Goal: Navigation & Orientation: Understand site structure

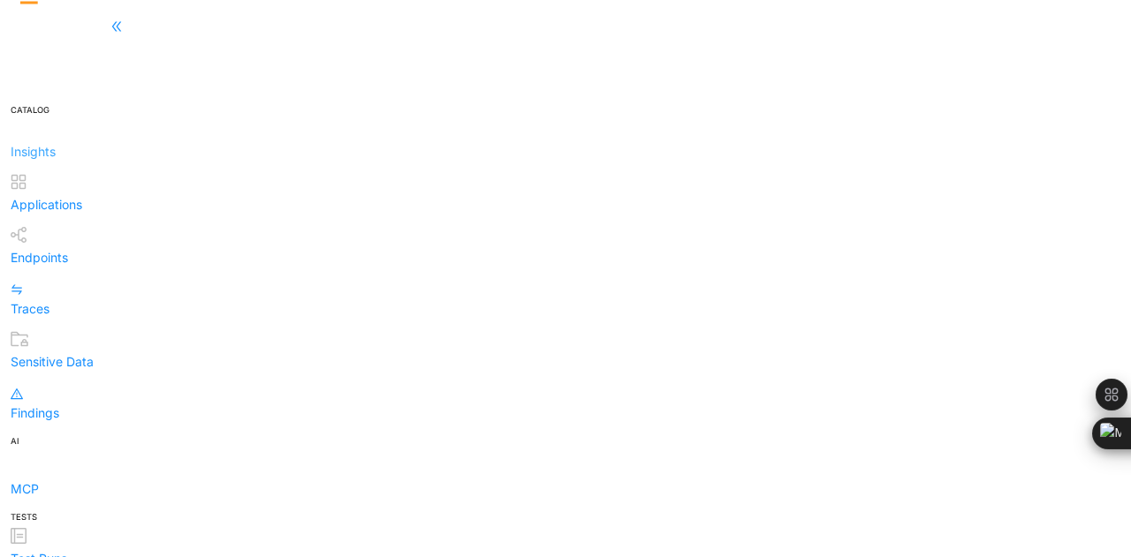
click at [53, 121] on div "Insights" at bounding box center [566, 141] width 1110 height 41
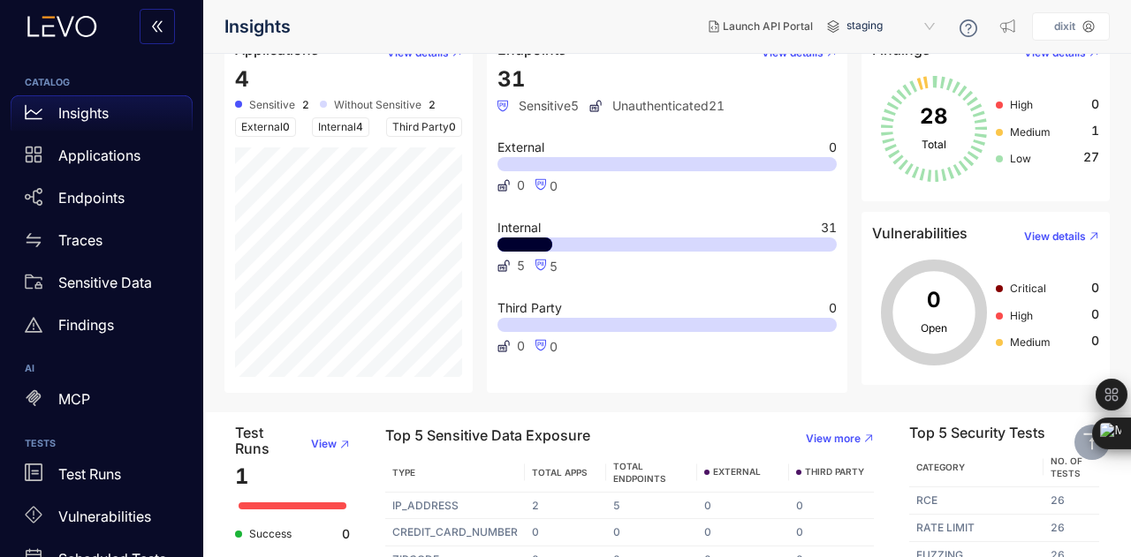
scroll to position [224, 0]
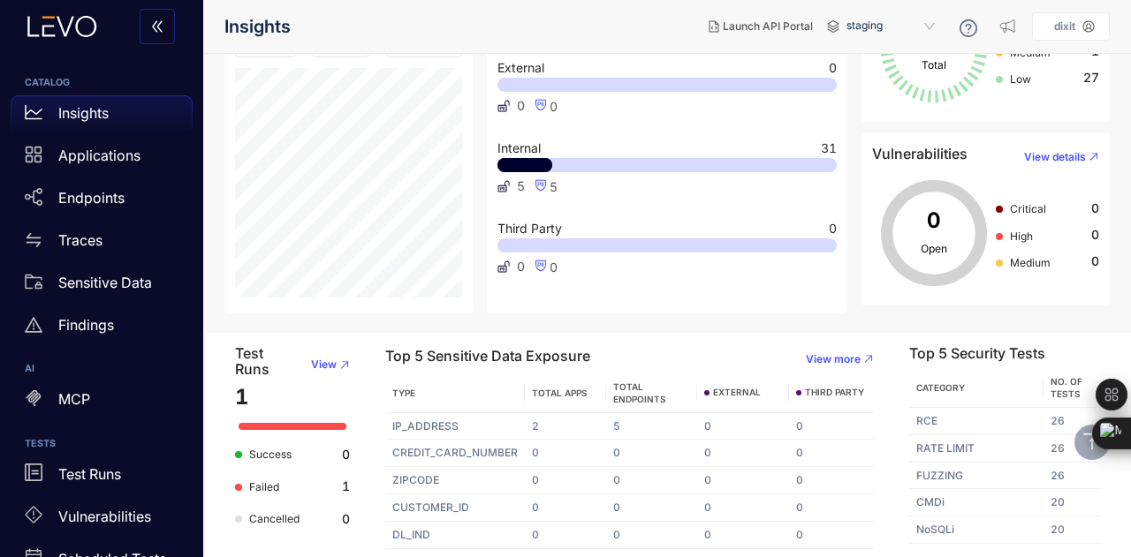
click at [831, 99] on div "0 0" at bounding box center [666, 106] width 339 height 15
click at [42, 158] on div "Applications" at bounding box center [102, 155] width 182 height 35
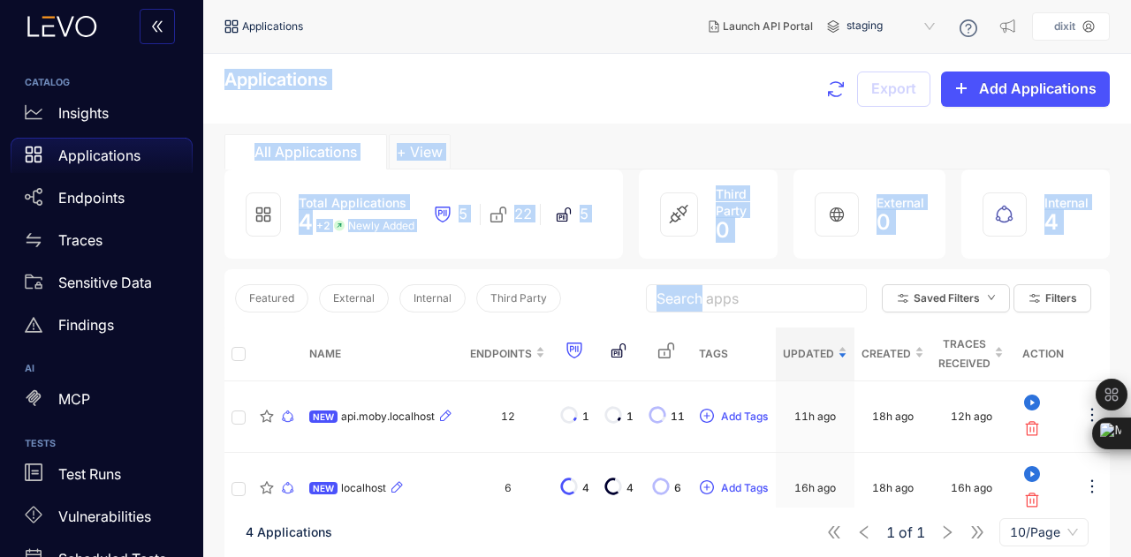
click at [515, 271] on div "Featured External Internal Third Party Search apps Saved Filters Filters" at bounding box center [666, 298] width 885 height 58
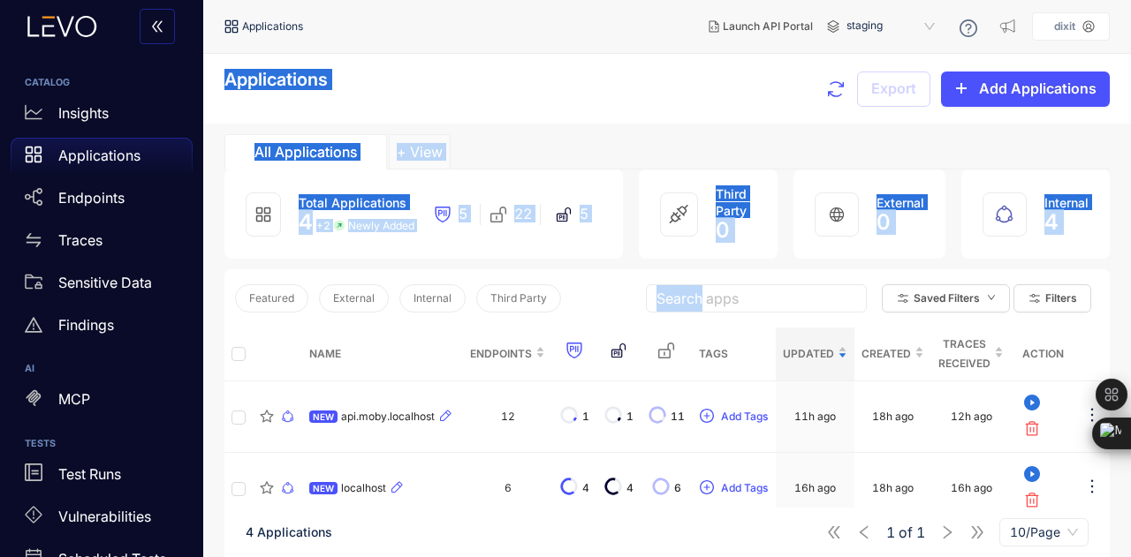
click at [498, 86] on div "Applications Export Add Applications" at bounding box center [666, 89] width 885 height 38
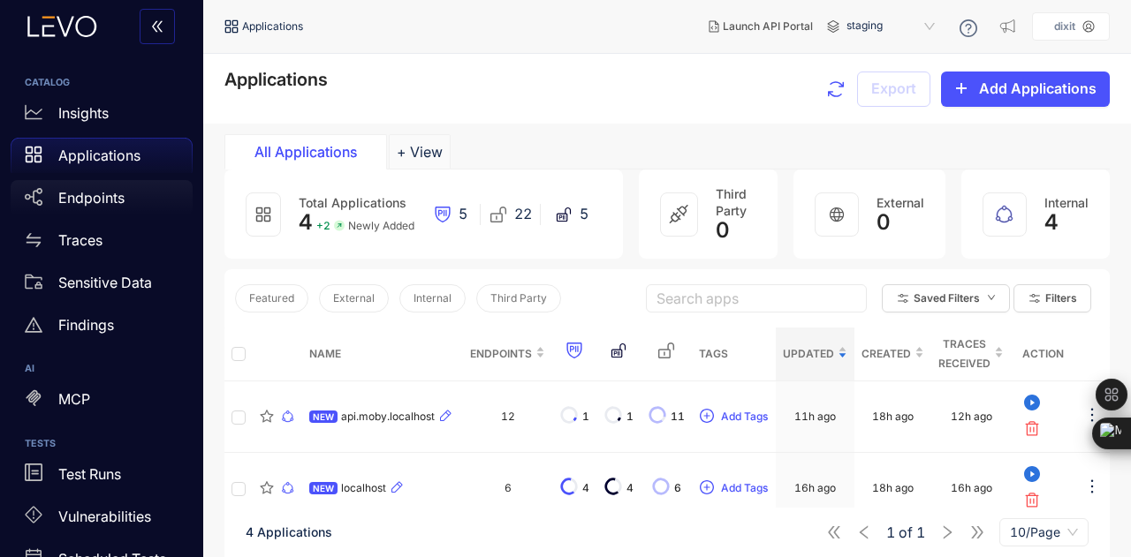
click at [106, 200] on p "Endpoints" at bounding box center [91, 198] width 66 height 16
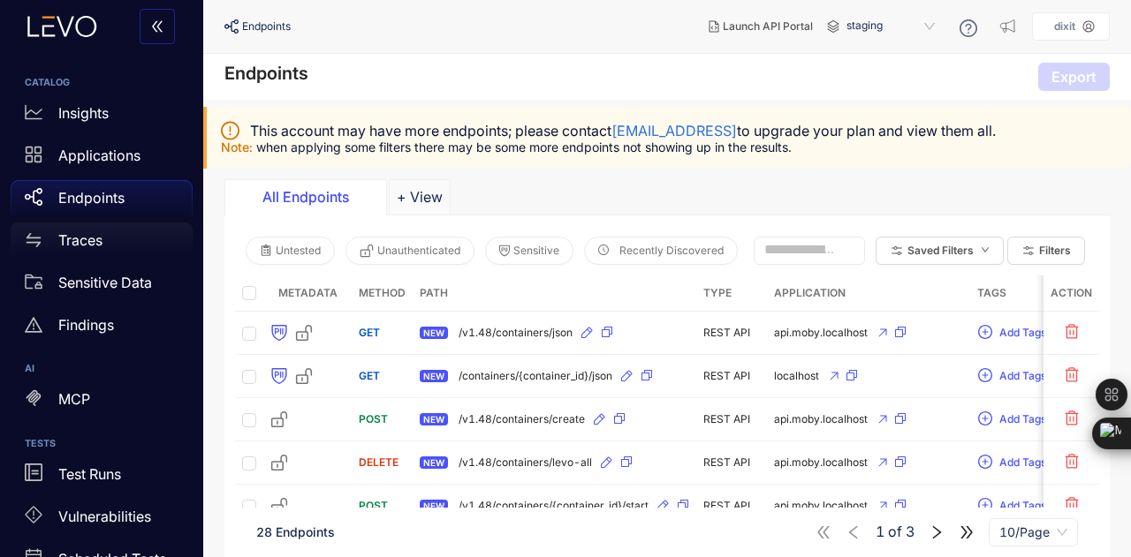
click at [108, 241] on div "Traces" at bounding box center [102, 240] width 182 height 35
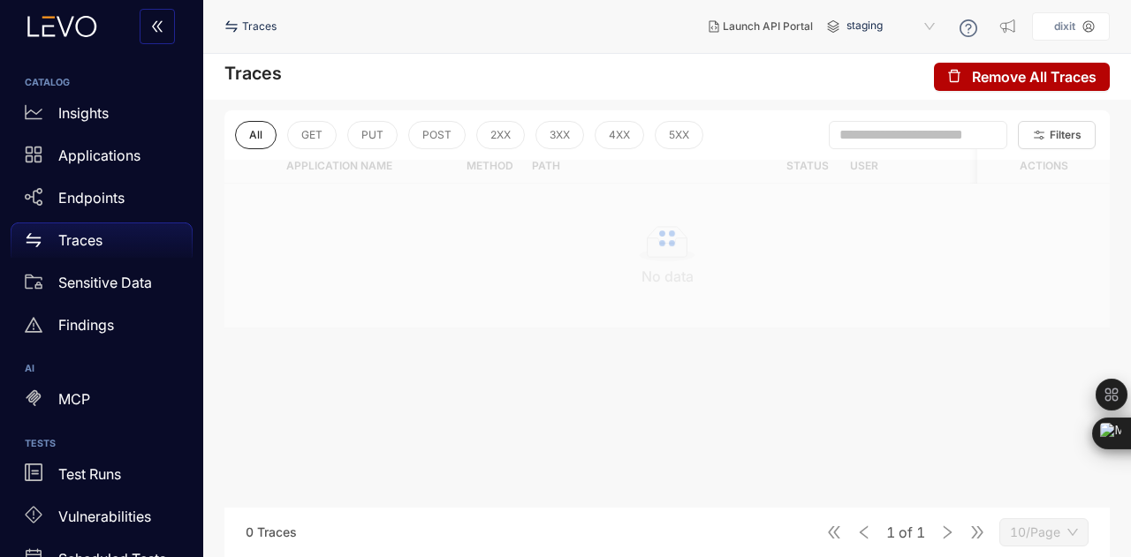
drag, startPoint x: 108, startPoint y: 241, endPoint x: 29, endPoint y: 38, distance: 217.9
click at [29, 38] on div "CATALOG Insights Applications Endpoints Traces Sensitive Data Findings AI MCP T…" at bounding box center [101, 278] width 203 height 557
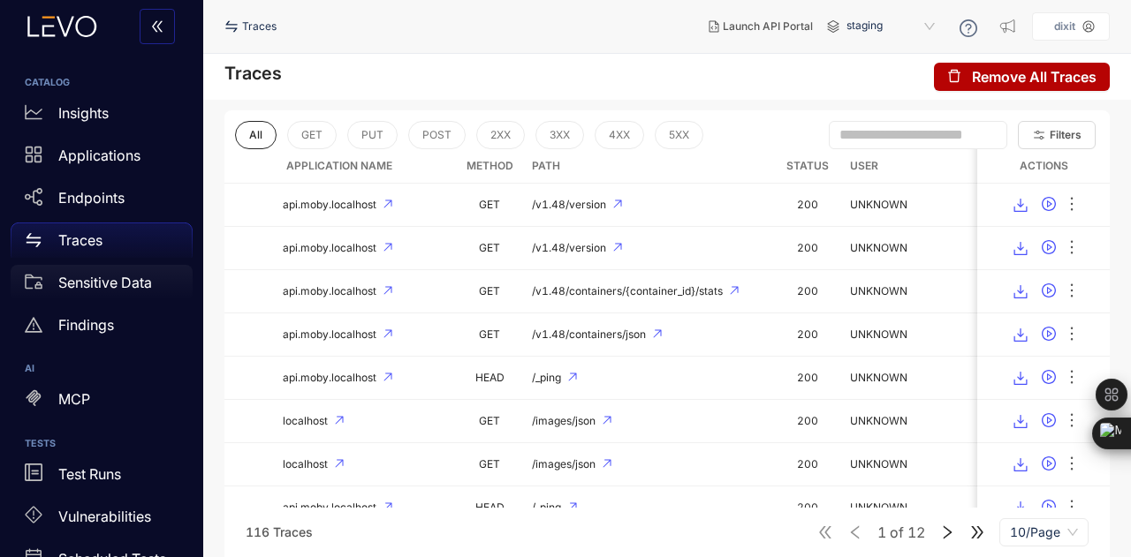
click at [117, 280] on p "Sensitive Data" at bounding box center [105, 283] width 94 height 16
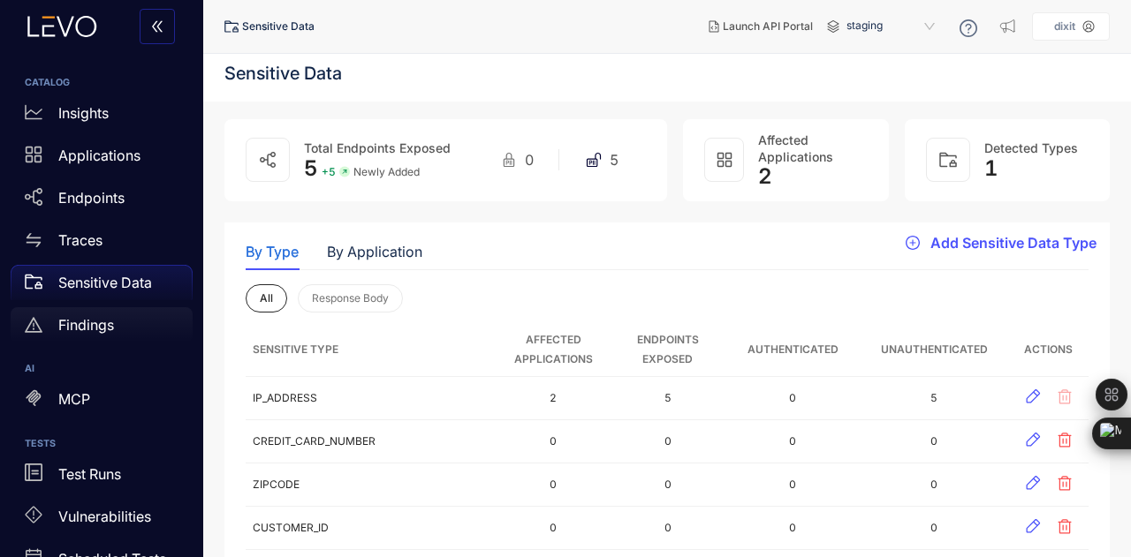
click at [127, 326] on div "Findings" at bounding box center [102, 324] width 182 height 35
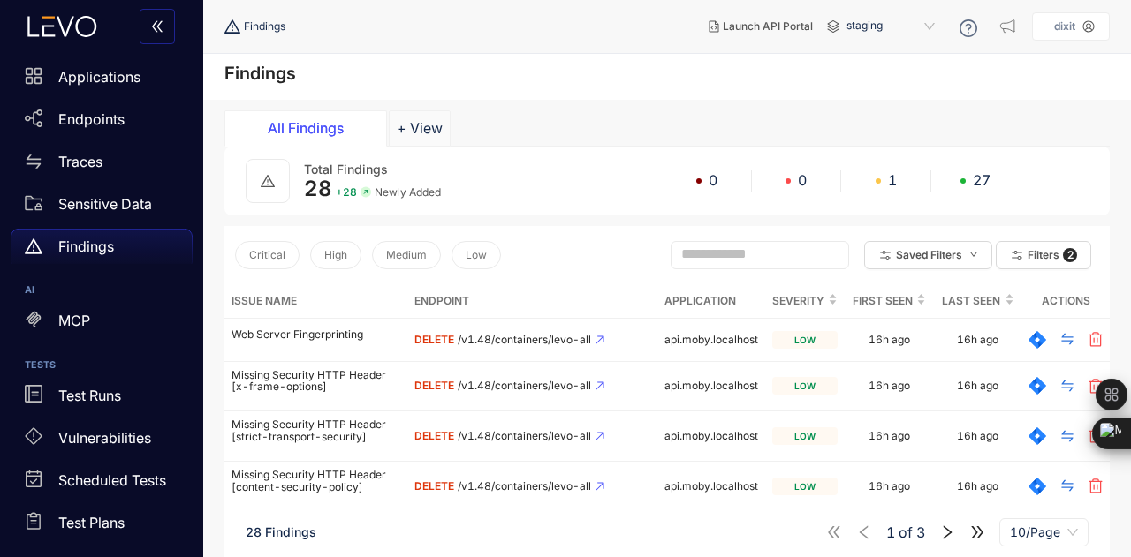
scroll to position [80, 0]
click at [94, 405] on div "Test Runs" at bounding box center [102, 394] width 182 height 35
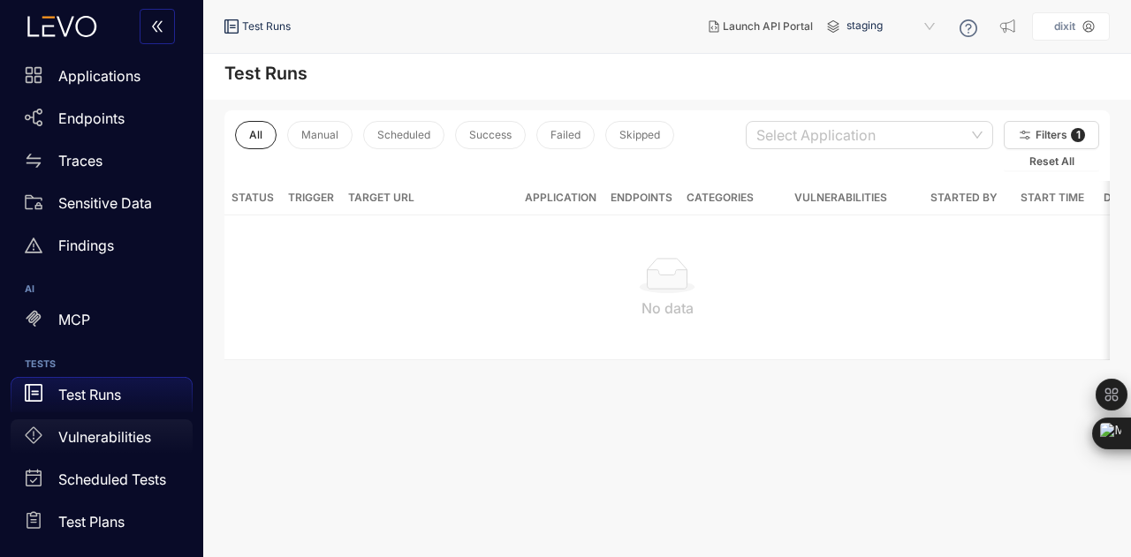
click at [99, 428] on div "Vulnerabilities" at bounding box center [102, 437] width 182 height 35
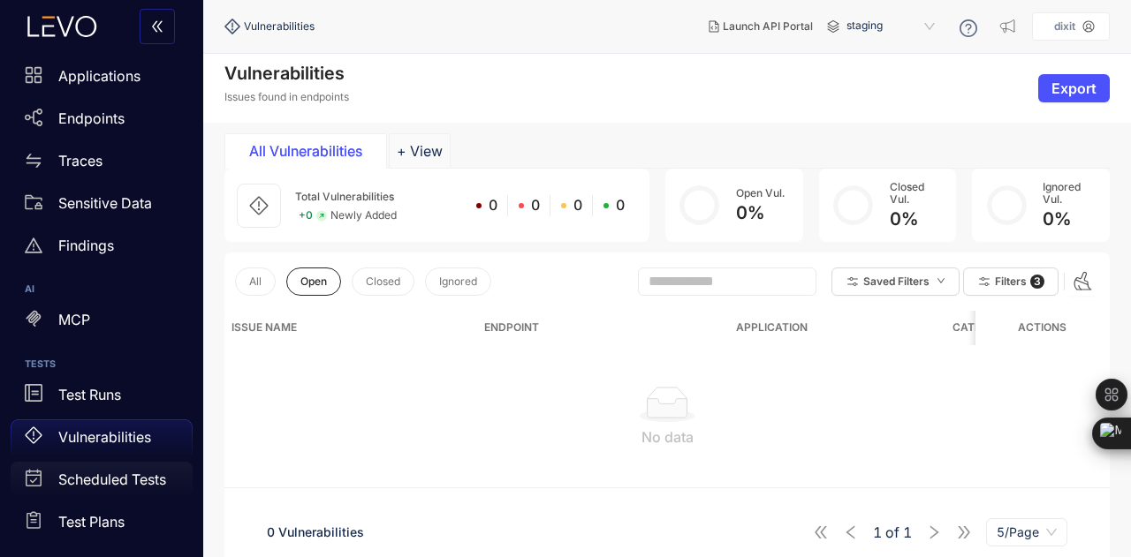
click at [130, 480] on p "Scheduled Tests" at bounding box center [112, 480] width 108 height 16
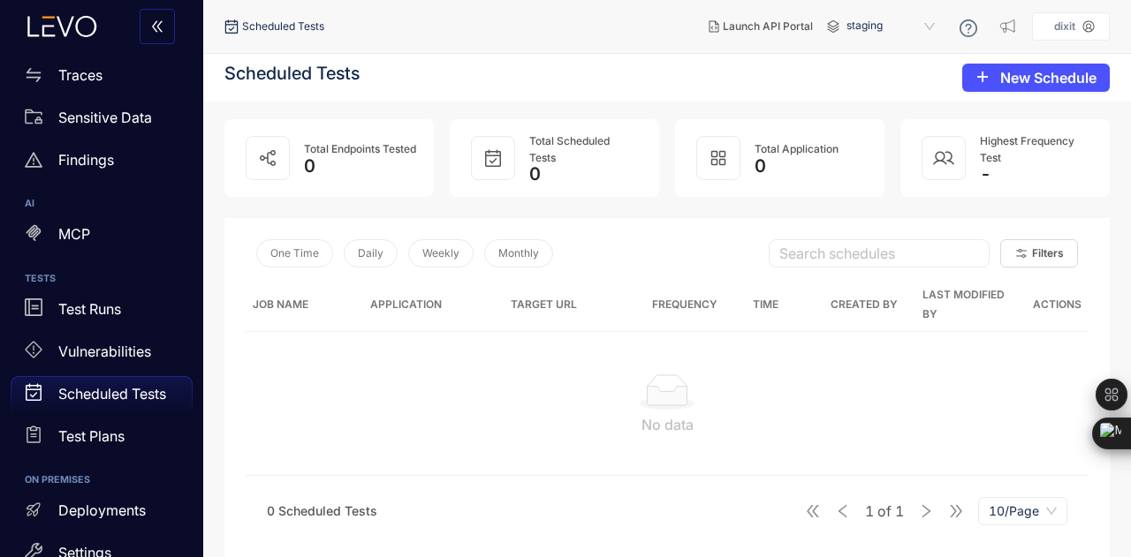
scroll to position [166, 0]
click at [95, 439] on p "Test Plans" at bounding box center [91, 436] width 66 height 16
